Goal: Contribute content: Add original content to the website for others to see

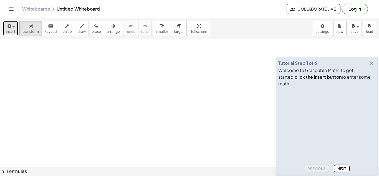
click at [11, 25] on span "button" at bounding box center [11, 27] width 1 height 4
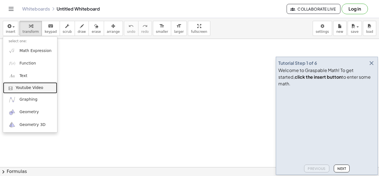
click at [37, 90] on span "Youtube Video" at bounding box center [30, 88] width 28 height 6
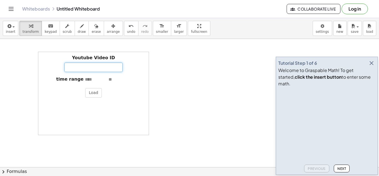
click at [76, 70] on input "Youtube Video ID" at bounding box center [93, 66] width 58 height 9
paste input "**********"
type input "**********"
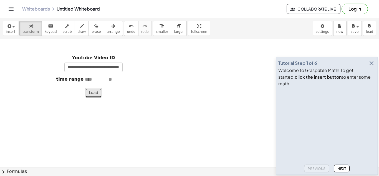
click at [92, 90] on button "Load" at bounding box center [93, 92] width 17 height 9
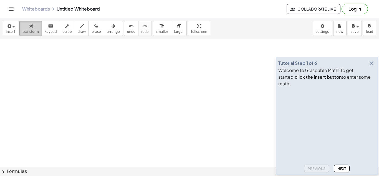
click at [33, 27] on div "button" at bounding box center [30, 25] width 16 height 7
click at [174, 28] on div "format_size" at bounding box center [179, 25] width 10 height 7
drag, startPoint x: 180, startPoint y: 54, endPoint x: 205, endPoint y: 37, distance: 29.6
click at [205, 37] on div "insert select one: Math Expression Function Text Youtube Video Graphing Geometr…" at bounding box center [189, 97] width 379 height 158
click at [194, 54] on div "insert select one: Math Expression Function Text Youtube Video Graphing Geometr…" at bounding box center [189, 97] width 379 height 158
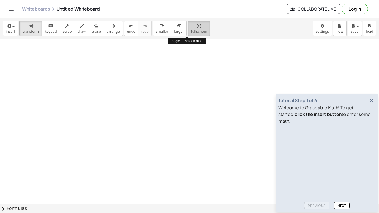
click at [184, 0] on html "Graspable Math Activities Get Started Activity Bank Assigned Work Classes White…" at bounding box center [189, 106] width 379 height 213
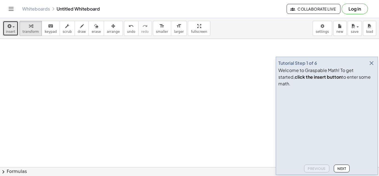
click at [9, 24] on icon "button" at bounding box center [8, 26] width 5 height 7
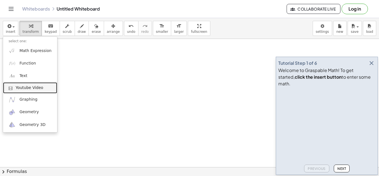
click at [36, 90] on span "Youtube Video" at bounding box center [30, 88] width 28 height 6
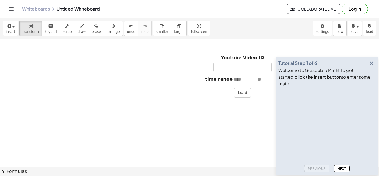
click at [234, 72] on div "Youtube Video ID time range Load" at bounding box center [242, 93] width 111 height 83
click at [233, 70] on input "Youtube Video ID" at bounding box center [242, 66] width 58 height 9
paste input "**********"
type input "**********"
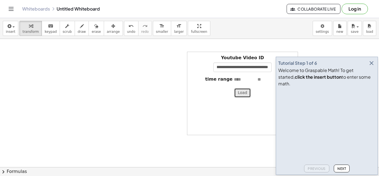
click at [243, 91] on button "Load" at bounding box center [242, 92] width 17 height 9
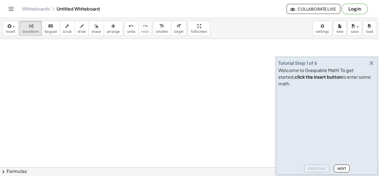
click at [373, 66] on icon "button" at bounding box center [371, 63] width 7 height 7
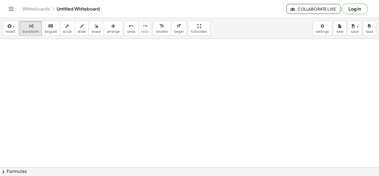
click at [11, 14] on div "Whiteboards Untitled Whiteboard Collaborate Live Log in" at bounding box center [190, 9] width 366 height 18
click at [9, 9] on icon "Toggle navigation" at bounding box center [11, 9] width 7 height 7
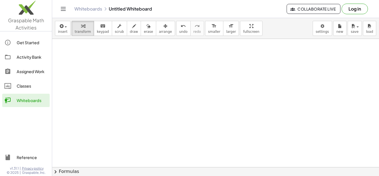
click at [25, 88] on div "Classes" at bounding box center [32, 85] width 31 height 7
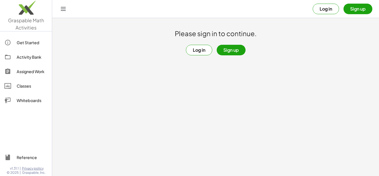
click at [25, 99] on div "Whiteboards" at bounding box center [32, 100] width 31 height 7
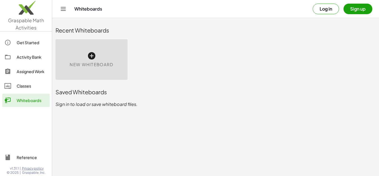
click at [103, 61] on div "New Whiteboard" at bounding box center [92, 59] width 72 height 41
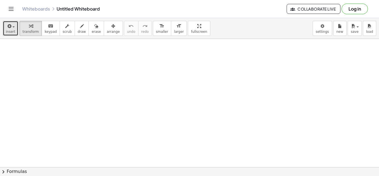
click at [12, 24] on div "button" at bounding box center [10, 25] width 9 height 7
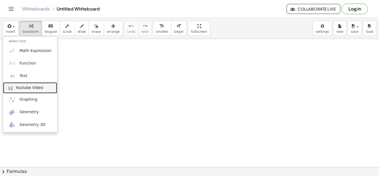
click at [31, 86] on span "Youtube Video" at bounding box center [30, 88] width 28 height 6
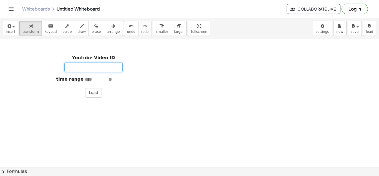
click at [91, 65] on input "Youtube Video ID" at bounding box center [93, 66] width 58 height 9
paste input "**********"
type input "**********"
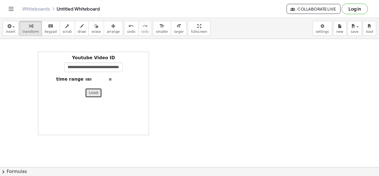
click at [97, 94] on button "Load" at bounding box center [93, 92] width 17 height 9
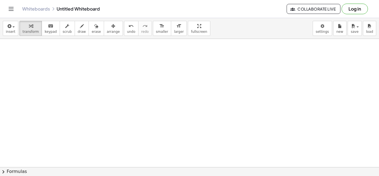
click at [13, 8] on icon "Toggle navigation" at bounding box center [11, 9] width 7 height 7
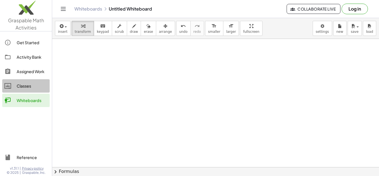
click at [22, 88] on div "Classes" at bounding box center [32, 85] width 31 height 7
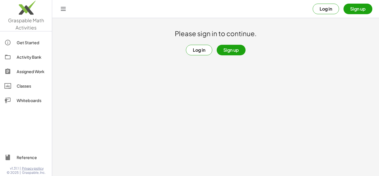
click at [14, 102] on div at bounding box center [10, 100] width 12 height 7
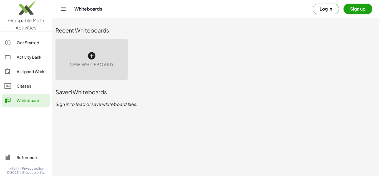
click at [107, 56] on div "New Whiteboard" at bounding box center [92, 59] width 72 height 41
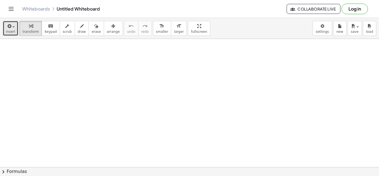
click at [14, 30] on span "insert" at bounding box center [10, 32] width 9 height 4
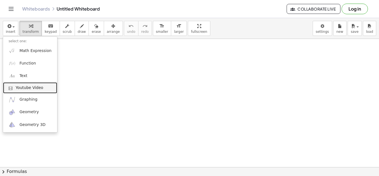
click at [41, 87] on link "Youtube Video" at bounding box center [30, 87] width 54 height 11
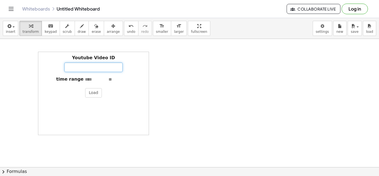
click at [99, 67] on input "Youtube Video ID" at bounding box center [93, 66] width 58 height 9
paste input "**********"
type input "**********"
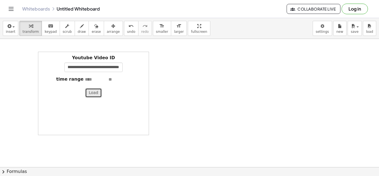
click at [95, 96] on button "Load" at bounding box center [93, 92] width 17 height 9
